Goal: Communication & Community: Answer question/provide support

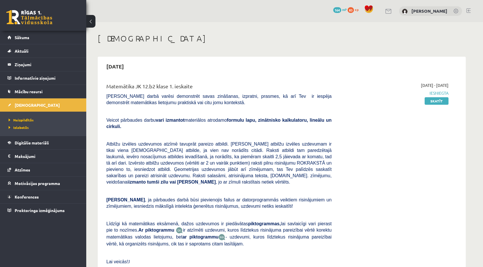
scroll to position [297, 0]
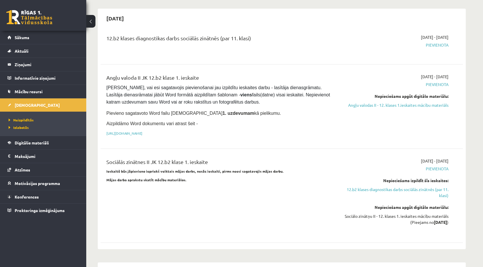
click at [431, 43] on span "Pievienota" at bounding box center [394, 45] width 108 height 6
click at [142, 132] on link "[URL][DOMAIN_NAME]" at bounding box center [124, 133] width 36 height 5
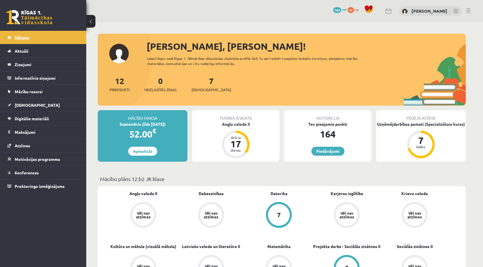
click at [22, 42] on link "Sākums" at bounding box center [43, 37] width 72 height 13
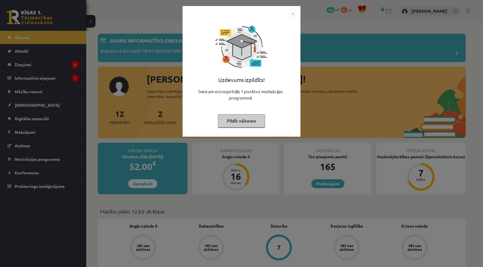
click at [250, 123] on button "Pildīt nākamo" at bounding box center [241, 120] width 47 height 13
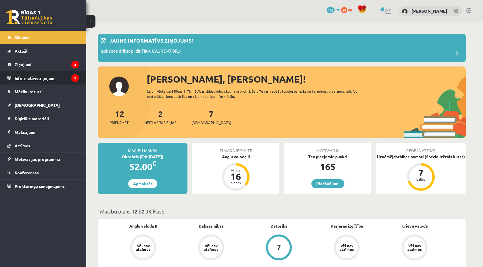
click at [37, 77] on legend "Informatīvie ziņojumi 1" at bounding box center [47, 77] width 64 height 13
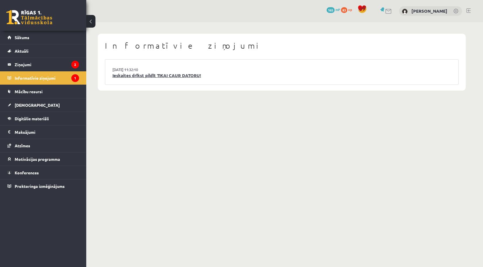
click at [141, 76] on link "Ieskaites drīkst pildīt TIKAI CAUR DATORU!" at bounding box center [281, 75] width 339 height 7
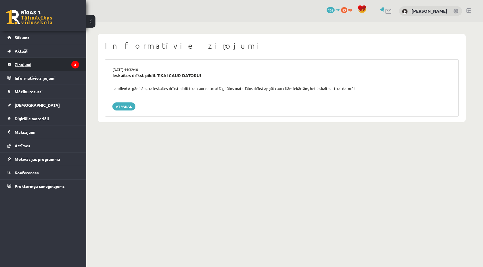
click at [38, 64] on legend "Ziņojumi 2" at bounding box center [47, 64] width 64 height 13
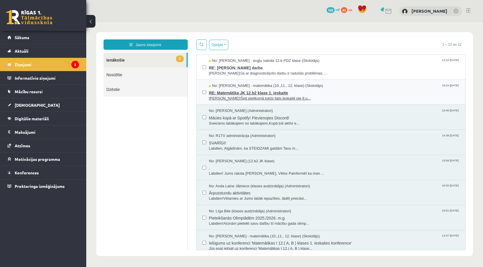
click at [233, 97] on span "Sveika!Šeit pielikumā tukšs fails.Ieskaitē pie 8.u..." at bounding box center [334, 98] width 251 height 5
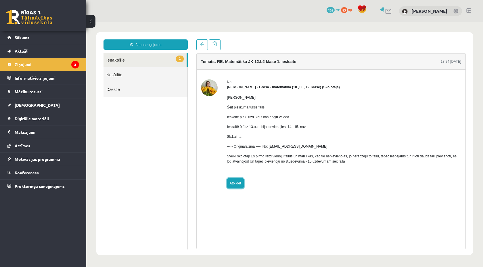
click at [233, 186] on link "Atbildēt" at bounding box center [235, 183] width 17 height 10
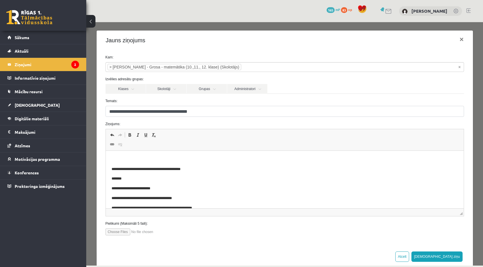
click at [123, 233] on input "file" at bounding box center [138, 231] width 65 height 7
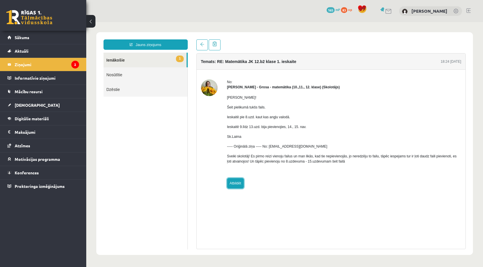
click at [237, 183] on link "Atbildēt" at bounding box center [235, 183] width 17 height 10
type input "**********"
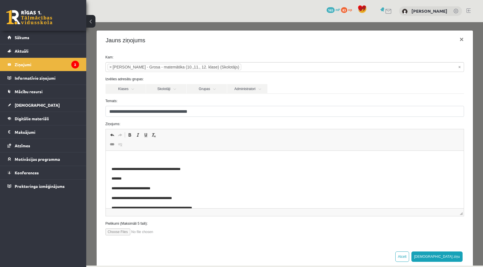
click at [118, 233] on input "file" at bounding box center [138, 231] width 65 height 7
type input "**********"
click at [130, 156] on html "**********" at bounding box center [285, 201] width 358 height 101
click at [122, 234] on input "file" at bounding box center [138, 231] width 65 height 7
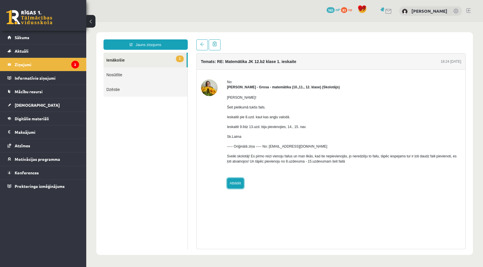
click at [233, 184] on link "Atbildēt" at bounding box center [235, 183] width 17 height 10
type input "**********"
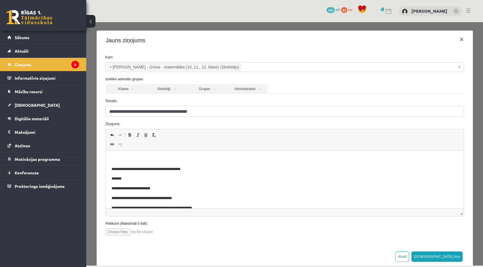
click at [121, 234] on input "file" at bounding box center [138, 231] width 65 height 7
click at [116, 234] on input "file" at bounding box center [138, 231] width 65 height 7
click at [119, 235] on input "file" at bounding box center [138, 231] width 65 height 7
type input "**********"
click at [153, 163] on body "**********" at bounding box center [284, 200] width 346 height 89
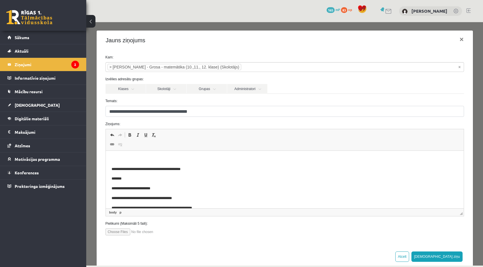
click at [125, 156] on p "Rich Text Editor, wiswyg-editor-47024902928380-1757957388-534" at bounding box center [284, 159] width 346 height 6
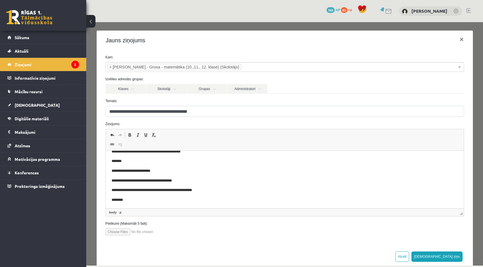
scroll to position [6, 0]
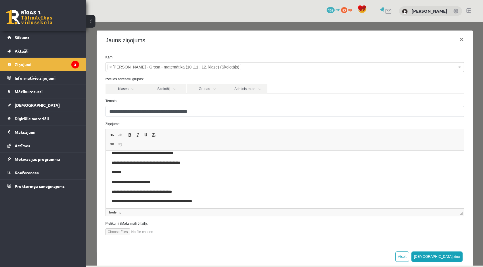
click at [135, 152] on p "**********" at bounding box center [284, 153] width 346 height 6
click at [192, 152] on p "**********" at bounding box center [284, 153] width 346 height 6
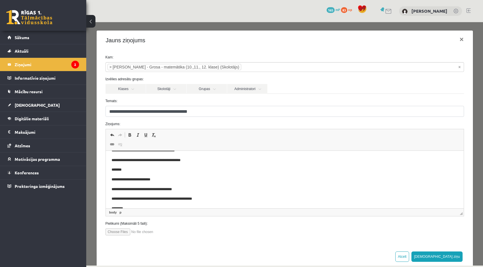
scroll to position [0, 0]
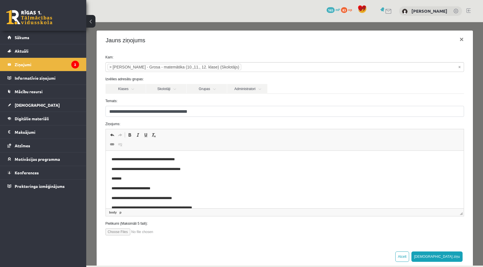
click at [150, 232] on input "file" at bounding box center [138, 231] width 65 height 7
click at [117, 232] on input "file" at bounding box center [138, 231] width 65 height 7
type input "**********"
click at [116, 233] on input "file" at bounding box center [138, 231] width 65 height 7
click at [122, 229] on input "file" at bounding box center [138, 231] width 65 height 7
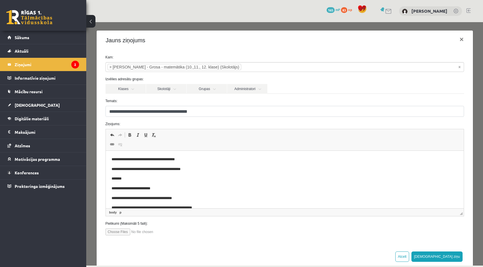
type input "**********"
click at [449, 256] on button "Sūtīt ziņu" at bounding box center [436, 256] width 51 height 10
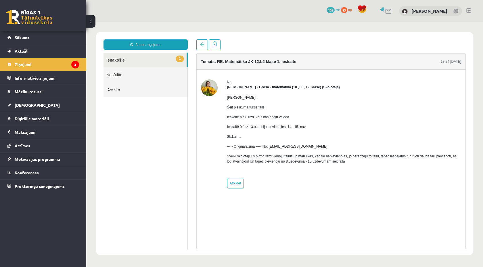
click at [136, 61] on link "1 Ienākošie" at bounding box center [145, 60] width 83 height 15
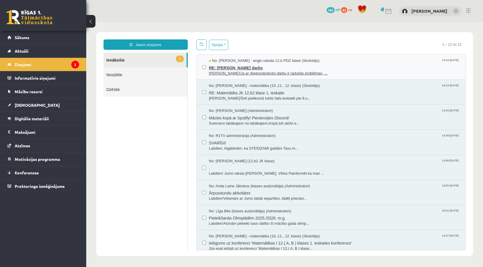
click at [234, 75] on span "Sveika!Ja ar diagnosticējošo darbu ir radušās problēmas, ..." at bounding box center [334, 73] width 251 height 5
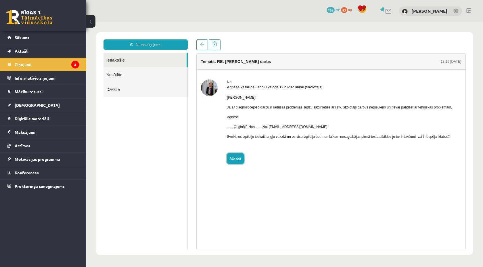
click at [239, 164] on link "Atbildēt" at bounding box center [235, 158] width 17 height 10
type input "**********"
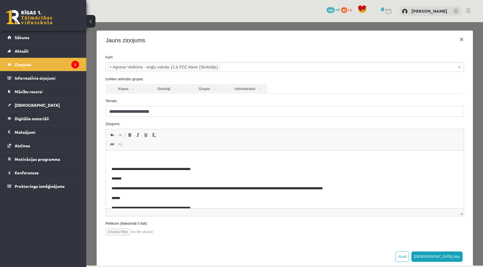
click at [248, 160] on p "Rich Text Editor, wiswyg-editor-47024860181520-1757958531-139" at bounding box center [284, 159] width 346 height 6
click at [456, 257] on button "Sūtīt ziņu" at bounding box center [436, 256] width 51 height 10
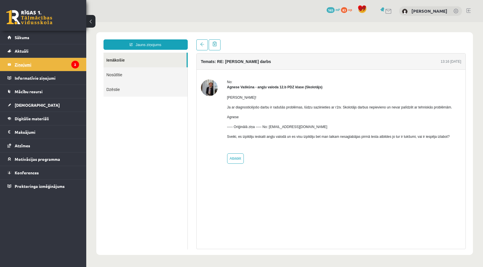
click at [42, 64] on legend "Ziņojumi 2" at bounding box center [47, 64] width 64 height 13
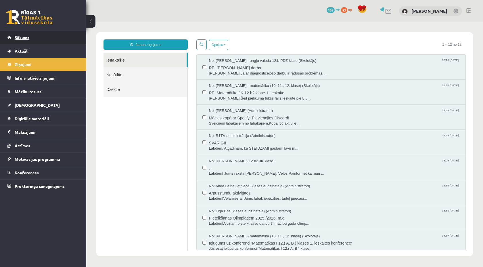
click at [35, 40] on link "Sākums" at bounding box center [43, 37] width 72 height 13
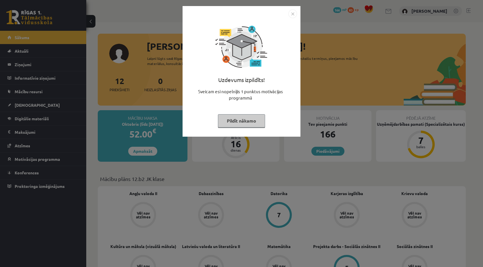
click at [236, 120] on button "Pildīt nākamo" at bounding box center [241, 120] width 47 height 13
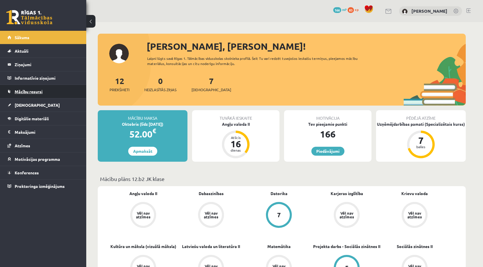
click at [25, 89] on span "Mācību resursi" at bounding box center [29, 91] width 28 height 5
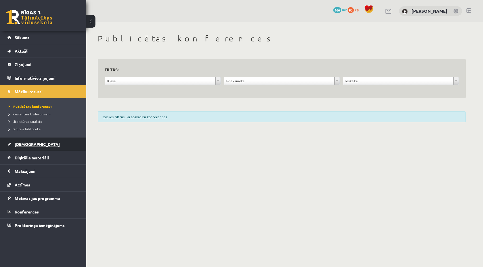
click at [24, 141] on span "[DEMOGRAPHIC_DATA]" at bounding box center [37, 143] width 45 height 5
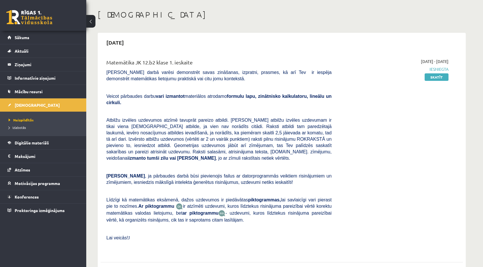
scroll to position [27, 0]
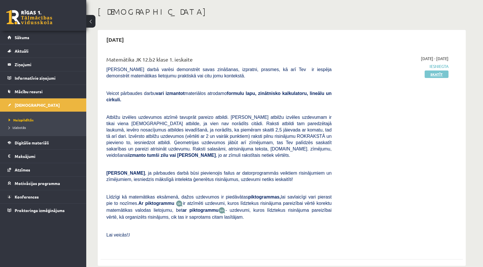
click at [436, 73] on link "Skatīt" at bounding box center [437, 73] width 24 height 7
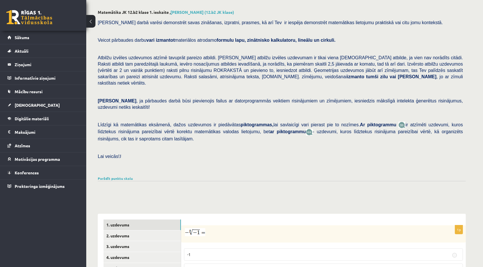
scroll to position [150, 0]
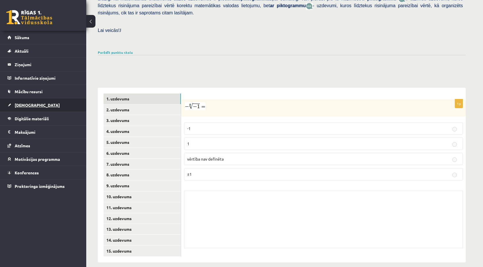
click at [30, 99] on link "[DEMOGRAPHIC_DATA]" at bounding box center [43, 104] width 72 height 13
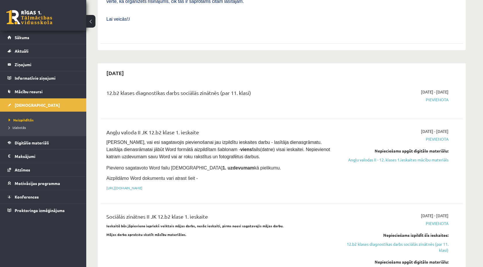
scroll to position [244, 0]
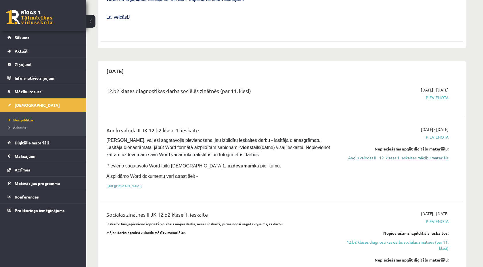
click at [397, 158] on link "Angļu valodas II - 12. klases 1.ieskaites mācību materiāls" at bounding box center [394, 158] width 108 height 6
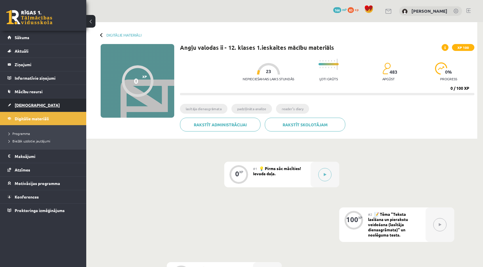
click at [19, 108] on link "[DEMOGRAPHIC_DATA]" at bounding box center [43, 104] width 72 height 13
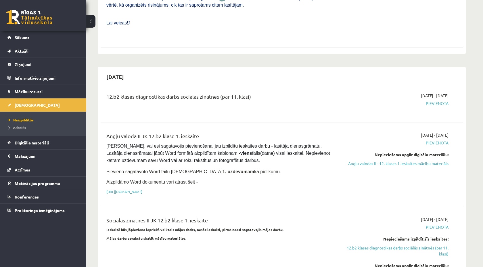
scroll to position [242, 0]
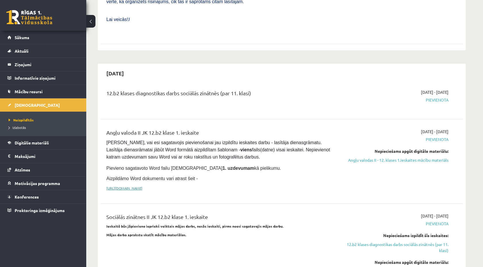
click at [142, 186] on link "[URL][DOMAIN_NAME]" at bounding box center [124, 188] width 36 height 5
